Goal: Use online tool/utility: Use online tool/utility

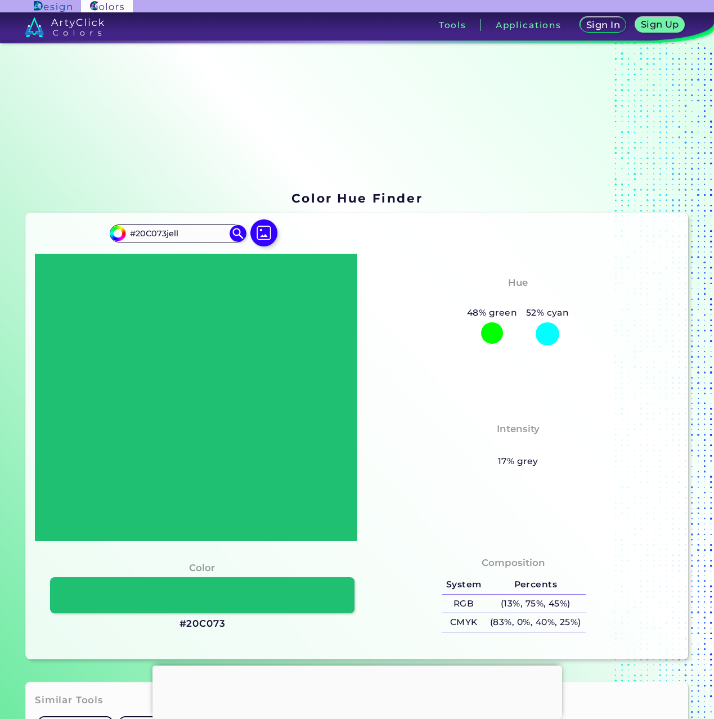
drag, startPoint x: 176, startPoint y: 234, endPoint x: 106, endPoint y: 230, distance: 69.8
click at [106, 230] on div "#20c073 #20C073jell Acadia ◉ Acid Green ◉ Aero Blue ◉ Alabaster ◉ Albescent Whi…" at bounding box center [357, 435] width 662 height 445
type input "jellyfish"
click at [159, 255] on p "Jellyfish ◉" at bounding box center [150, 253] width 44 height 21
type input "#46c7c7"
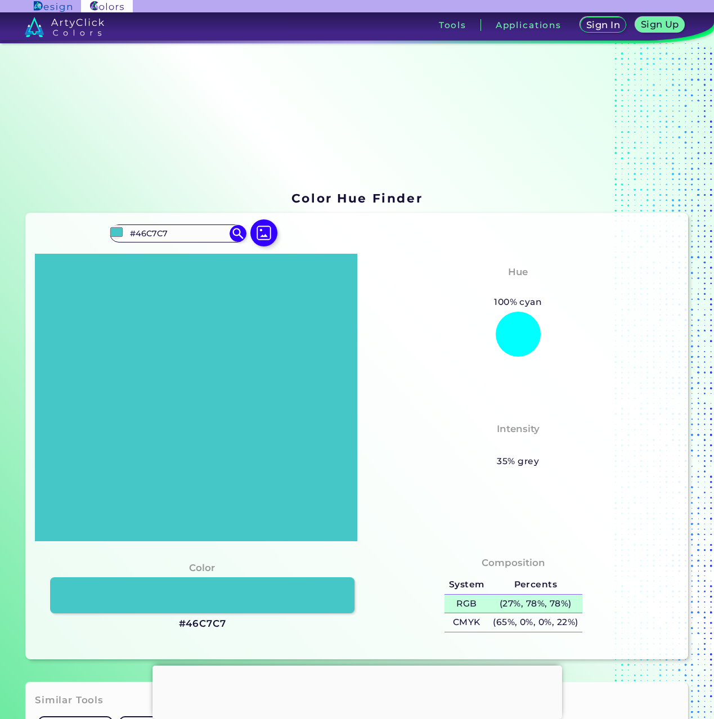
click at [505, 605] on h5 "(27%, 78%, 78%)" at bounding box center [535, 603] width 94 height 19
click at [500, 624] on h5 "(65%, 0%, 0%, 22%)" at bounding box center [535, 622] width 94 height 19
click at [182, 235] on input "#46C7C7" at bounding box center [177, 233] width 105 height 15
click at [550, 406] on div "Hue Cyan 100% cyan 52% cyan Intensity Medium 35% grey" at bounding box center [518, 397] width 322 height 287
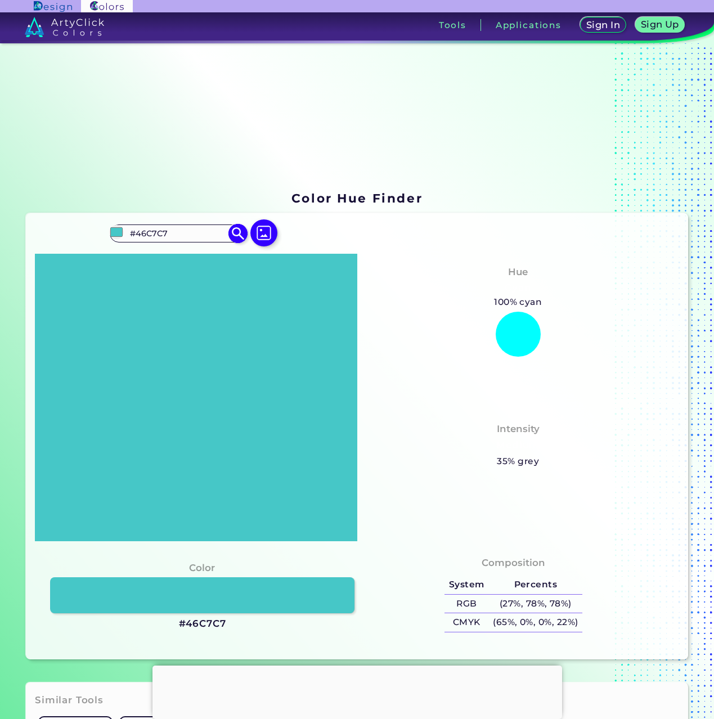
click at [196, 233] on input "#46C7C7" at bounding box center [177, 233] width 105 height 15
type input "jelly"
click at [160, 254] on p "Jellyfish ◉" at bounding box center [150, 253] width 44 height 21
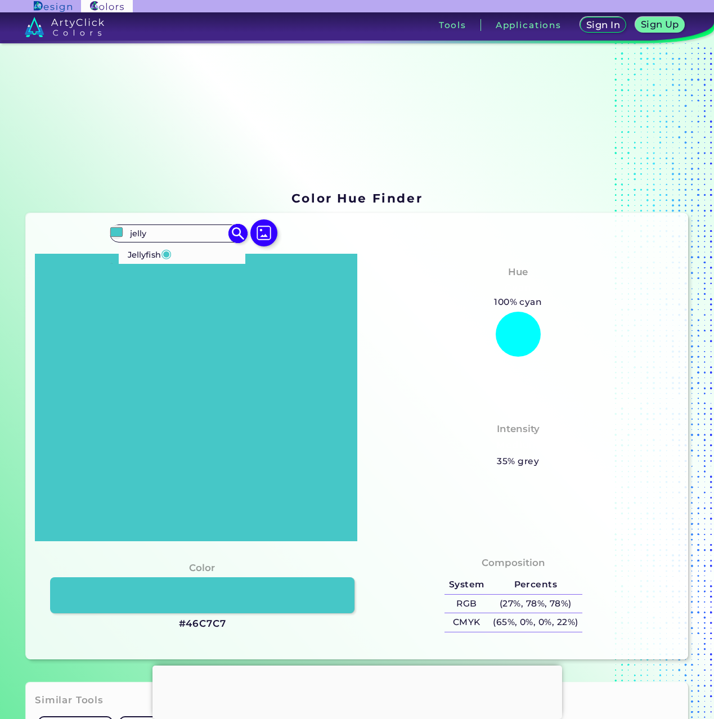
type input "#46c7c7"
type input "#46C7C7"
drag, startPoint x: 200, startPoint y: 625, endPoint x: 177, endPoint y: 625, distance: 23.1
click at [177, 625] on div "Color #46C7C7" at bounding box center [200, 596] width 313 height 82
copy h3 "#46C7C7"
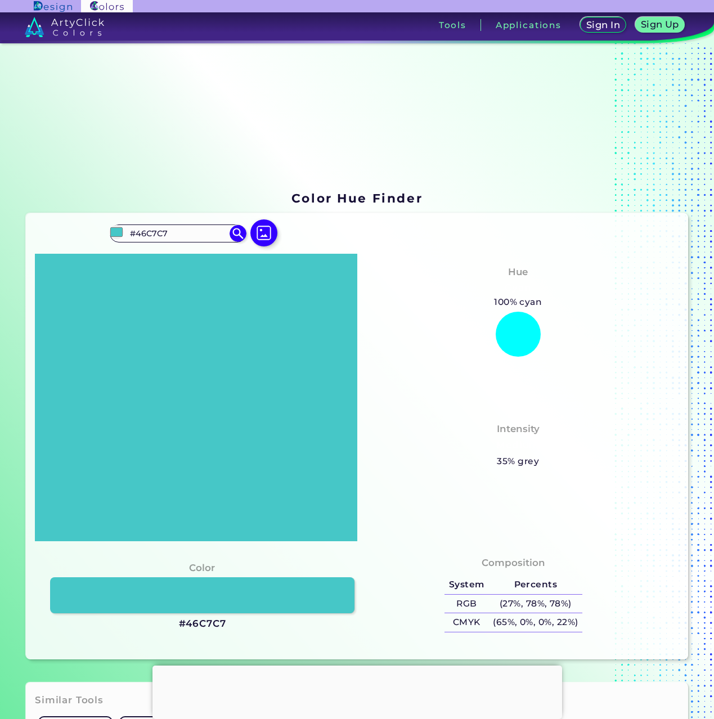
click at [482, 547] on div "Composition System Percents RGB (27%, 78%, 78%) CMYK (65%, 0%, 0%, 22%)" at bounding box center [357, 595] width 644 height 109
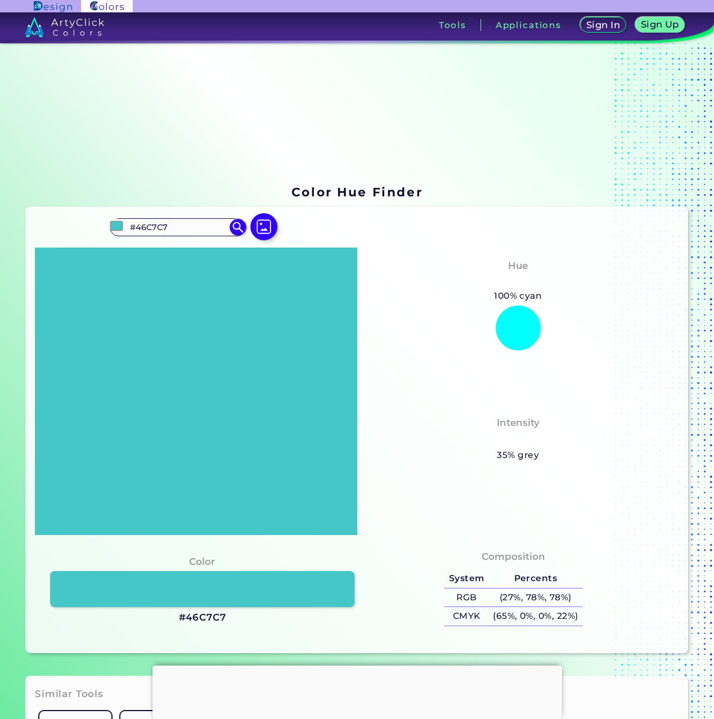
scroll to position [46, 0]
